Goal: Transaction & Acquisition: Purchase product/service

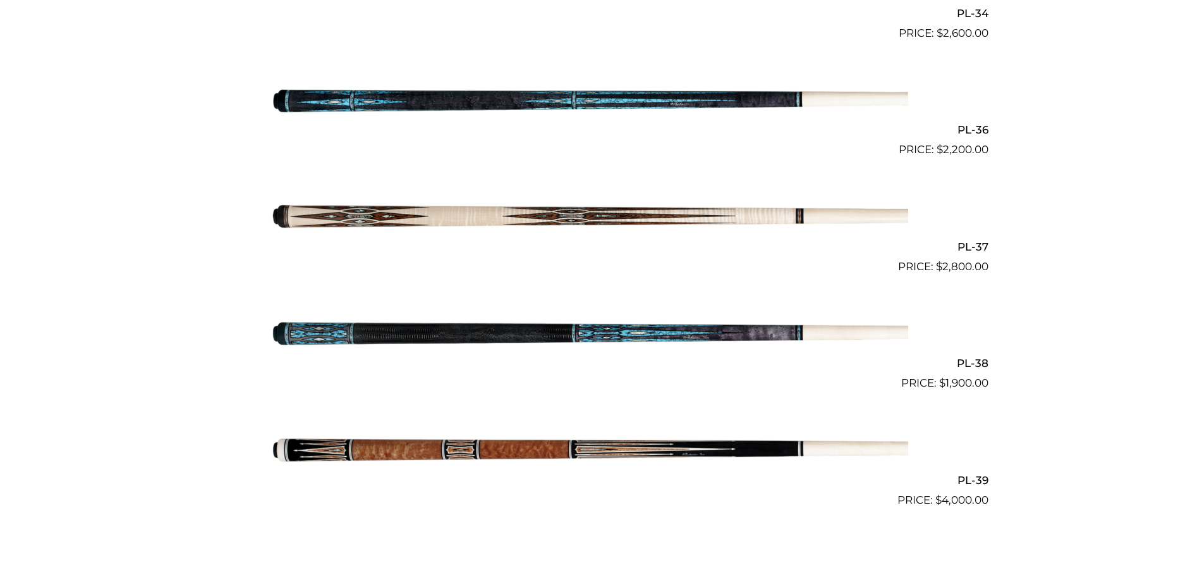
scroll to position [3450, 0]
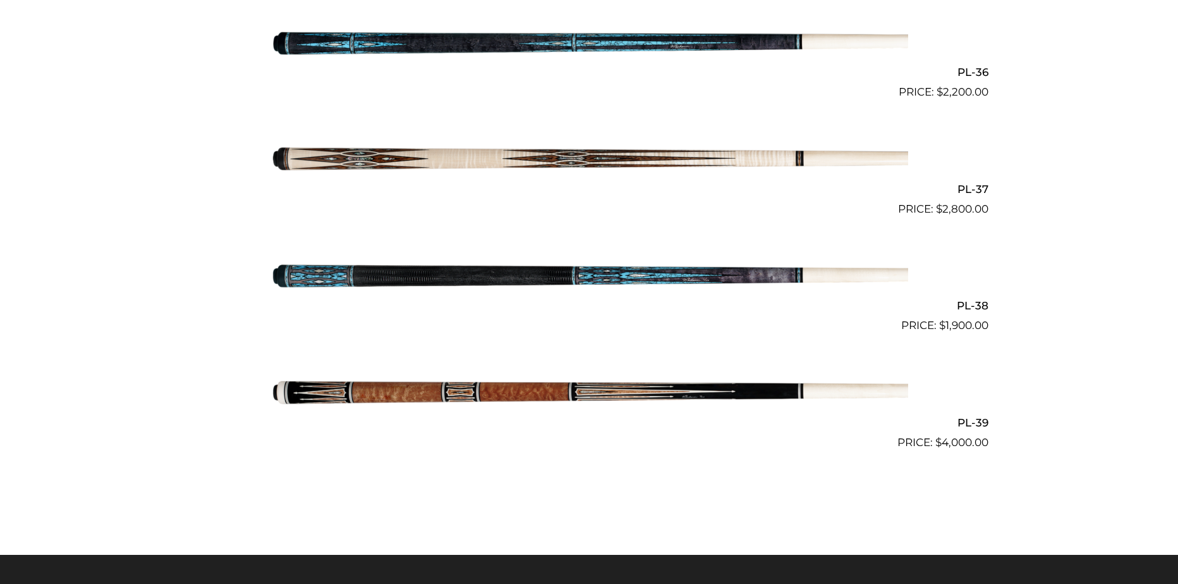
click at [736, 284] on img at bounding box center [589, 276] width 639 height 106
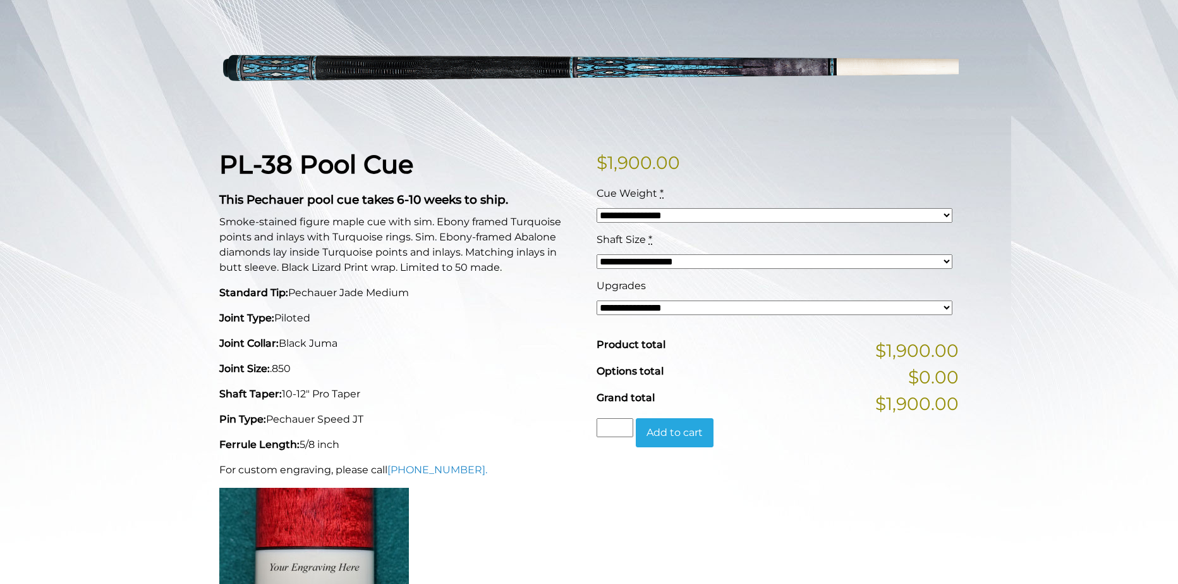
scroll to position [190, 0]
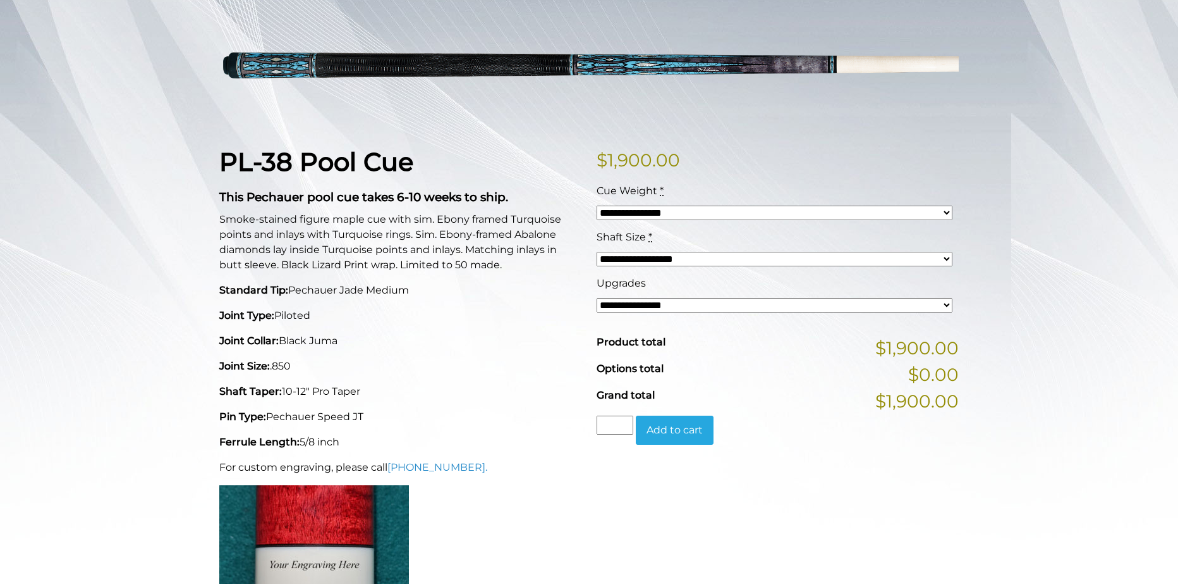
click at [641, 302] on select "**********" at bounding box center [775, 305] width 356 height 15
select select "*****"
click at [597, 298] on select "**********" at bounding box center [775, 305] width 356 height 15
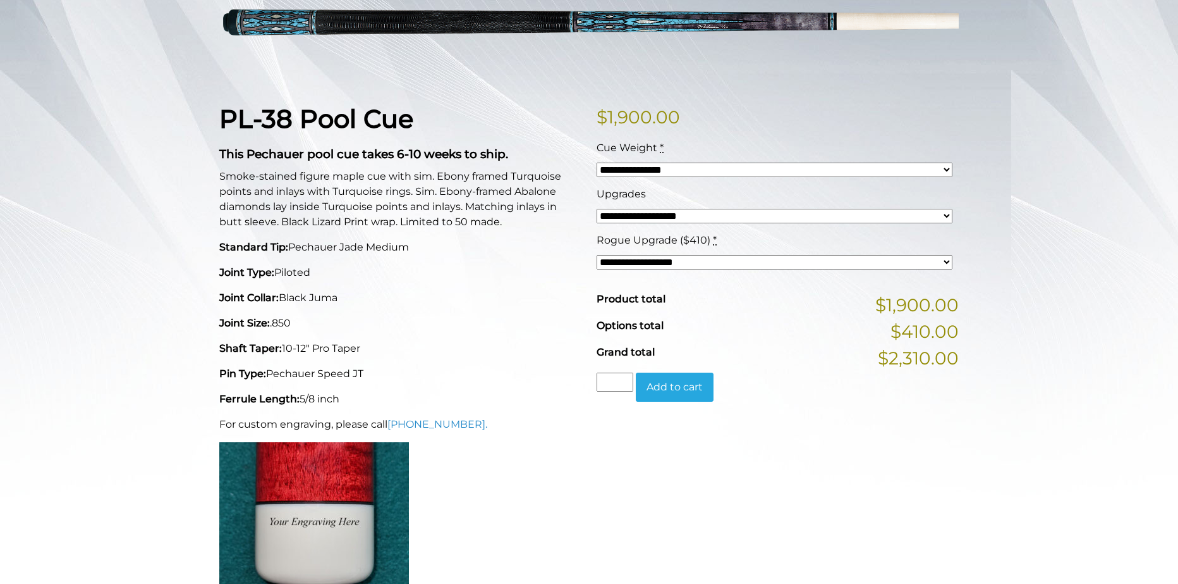
scroll to position [229, 0]
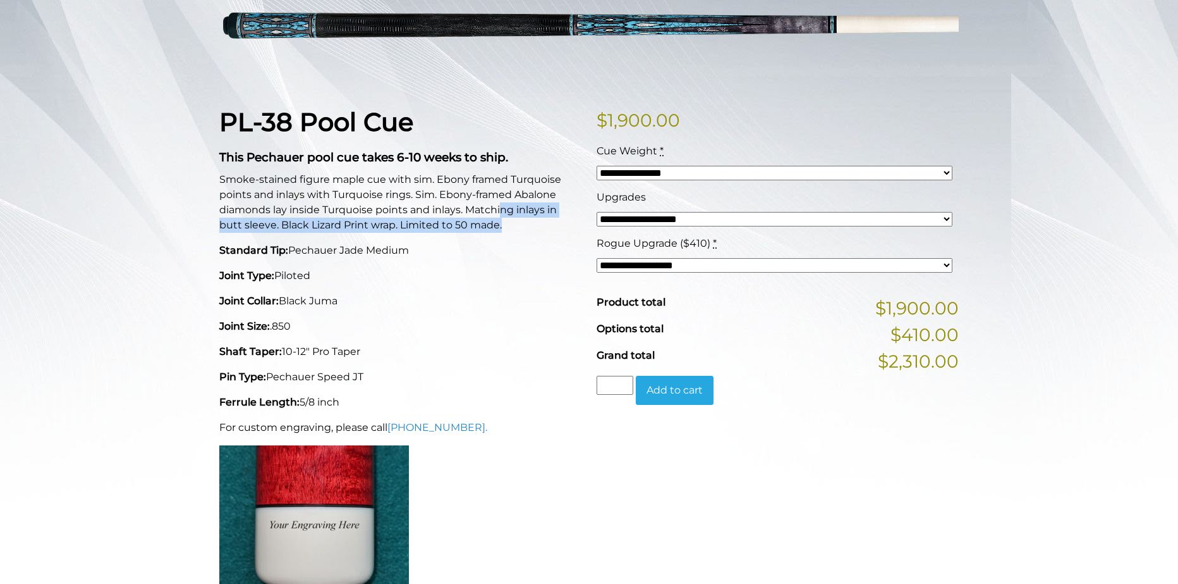
drag, startPoint x: 503, startPoint y: 213, endPoint x: 503, endPoint y: 224, distance: 10.7
click at [503, 224] on p "Smoke-stained figure maple cue with sim. Ebony framed Turquoise points and inla…" at bounding box center [400, 202] width 362 height 61
click at [510, 222] on p "Smoke-stained figure maple cue with sim. Ebony framed Turquoise points and inla…" at bounding box center [400, 202] width 362 height 61
drag, startPoint x: 499, startPoint y: 209, endPoint x: 499, endPoint y: 224, distance: 15.2
click at [499, 224] on p "Smoke-stained figure maple cue with sim. Ebony framed Turquoise points and inla…" at bounding box center [400, 202] width 362 height 61
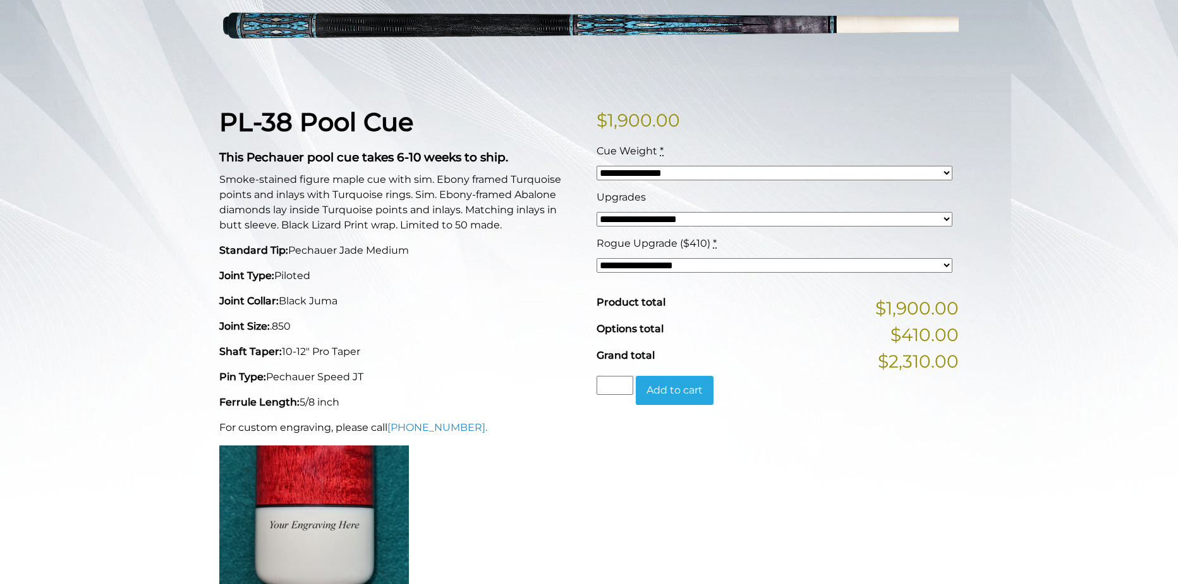
click at [509, 226] on p "Smoke-stained figure maple cue with sim. Ebony framed Turquoise points and inla…" at bounding box center [400, 202] width 362 height 61
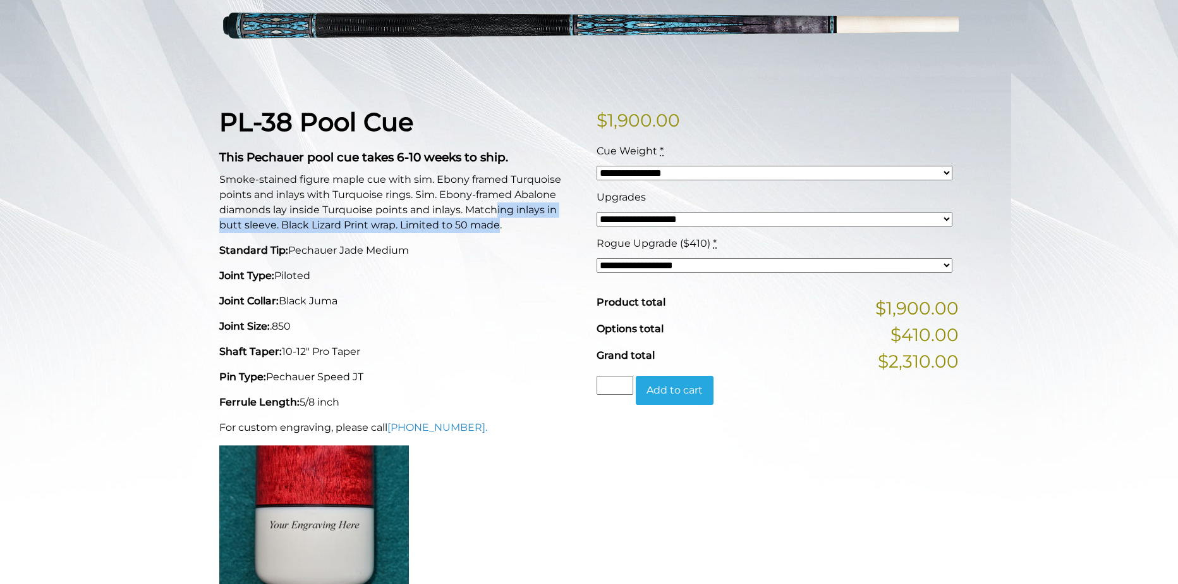
drag, startPoint x: 496, startPoint y: 209, endPoint x: 498, endPoint y: 224, distance: 15.2
click at [498, 224] on p "Smoke-stained figure maple cue with sim. Ebony framed Turquoise points and inla…" at bounding box center [400, 202] width 362 height 61
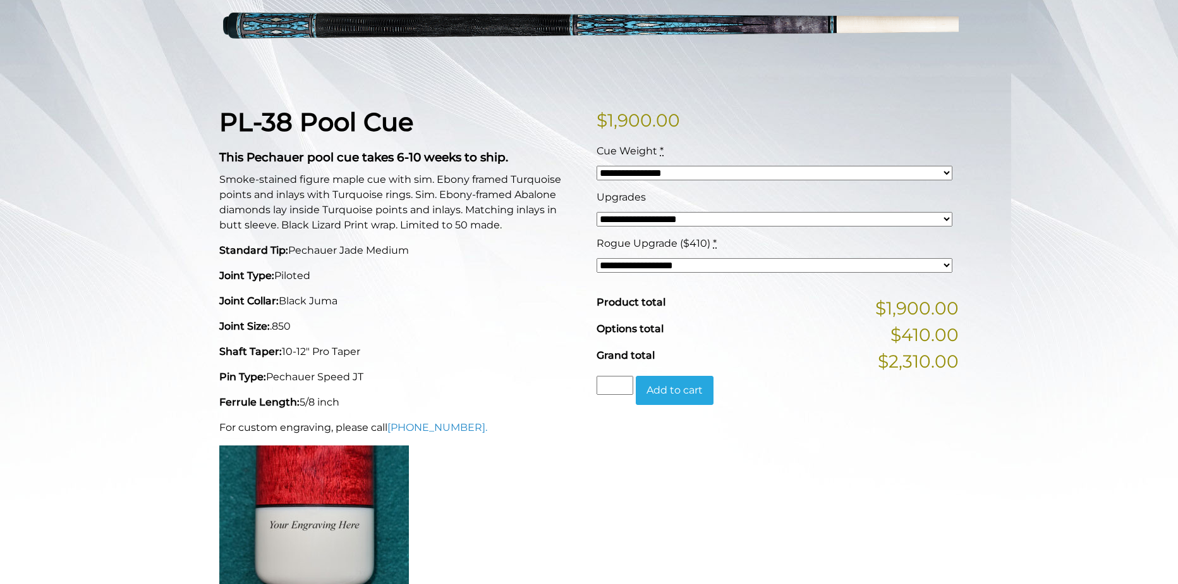
click at [504, 223] on p "Smoke-stained figure maple cue with sim. Ebony framed Turquoise points and inla…" at bounding box center [400, 202] width 362 height 61
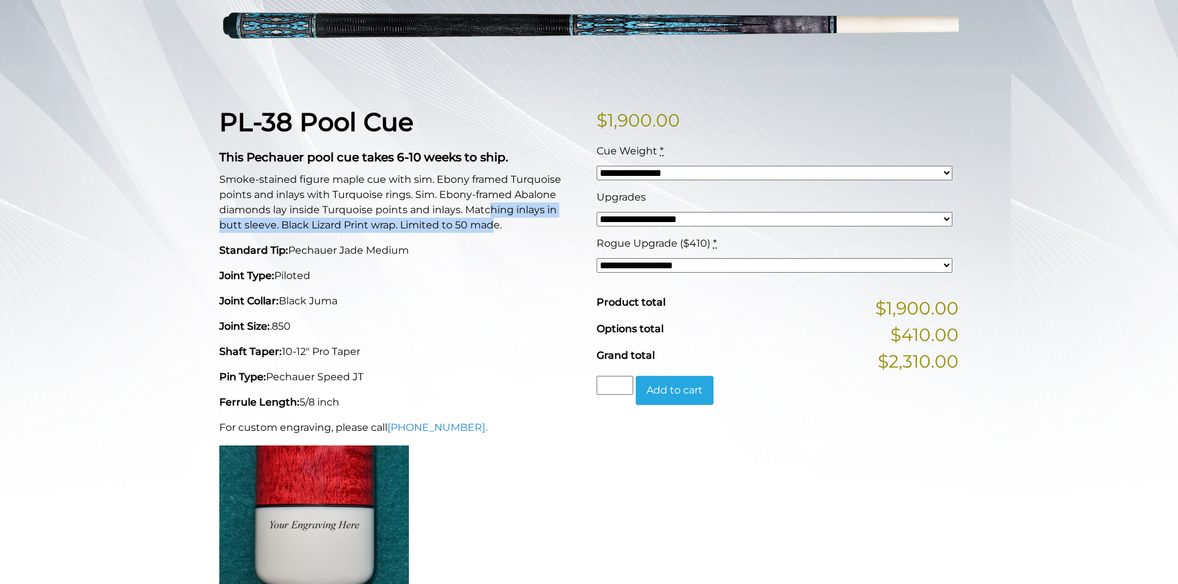
drag, startPoint x: 492, startPoint y: 212, endPoint x: 492, endPoint y: 223, distance: 11.4
click at [492, 223] on p "Smoke-stained figure maple cue with sim. Ebony framed Turquoise points and inla…" at bounding box center [400, 202] width 362 height 61
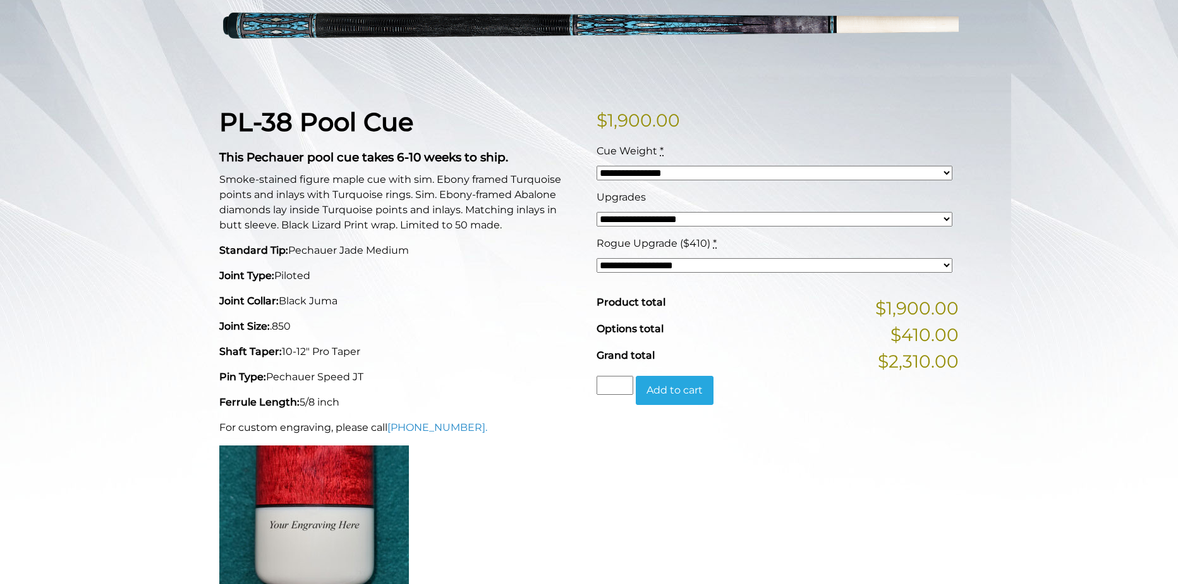
click at [500, 224] on p "Smoke-stained figure maple cue with sim. Ebony framed Turquoise points and inla…" at bounding box center [400, 202] width 362 height 61
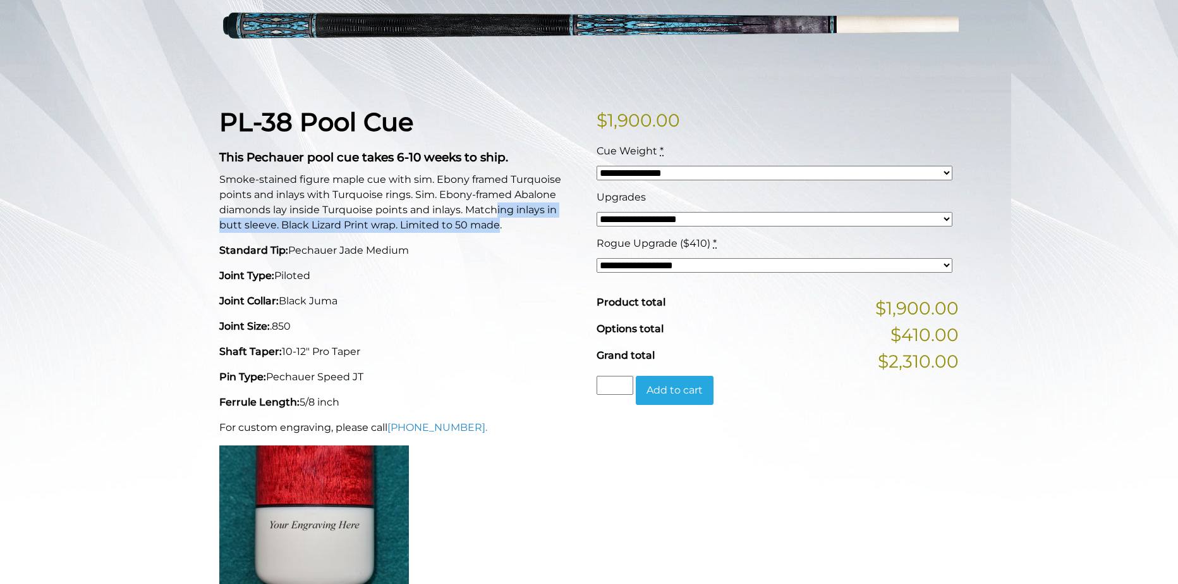
drag, startPoint x: 496, startPoint y: 212, endPoint x: 498, endPoint y: 226, distance: 14.6
click at [498, 226] on p "Smoke-stained figure maple cue with sim. Ebony framed Turquoise points and inla…" at bounding box center [400, 202] width 362 height 61
click at [500, 226] on p "Smoke-stained figure maple cue with sim. Ebony framed Turquoise points and inla…" at bounding box center [400, 202] width 362 height 61
